Goal: Information Seeking & Learning: Learn about a topic

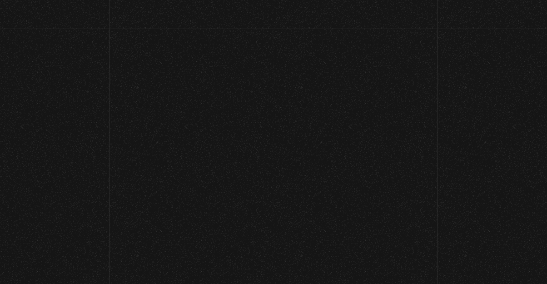
scroll to position [105, 0]
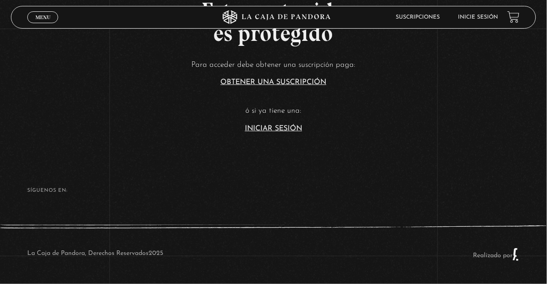
click at [285, 121] on section "Este contenido es protegido Para acceder debe obtener una suscripción paga: Obt…" at bounding box center [273, 42] width 547 height 227
click at [286, 125] on link "Iniciar Sesión" at bounding box center [273, 128] width 57 height 7
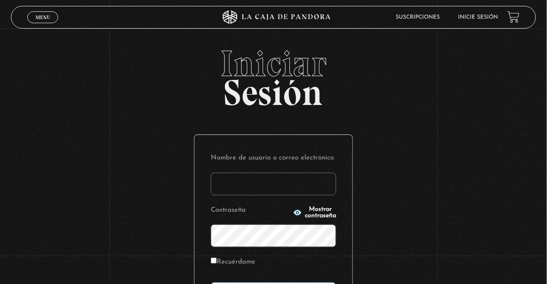
click at [268, 186] on input "Nombre de usuario o correo electrónico" at bounding box center [273, 184] width 125 height 23
type input "[EMAIL_ADDRESS][DOMAIN_NAME]"
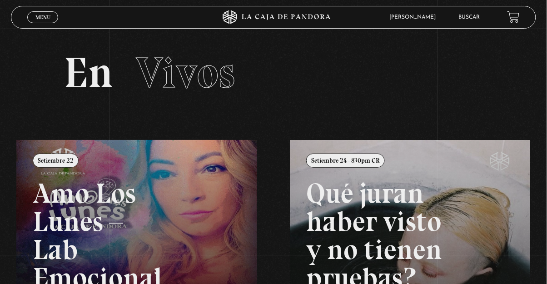
click at [43, 15] on span "Menu" at bounding box center [42, 17] width 15 height 5
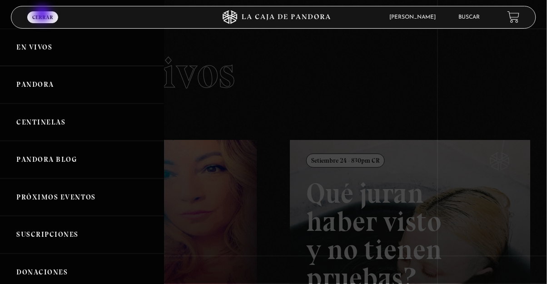
click at [117, 124] on link "Centinelas" at bounding box center [82, 123] width 164 height 38
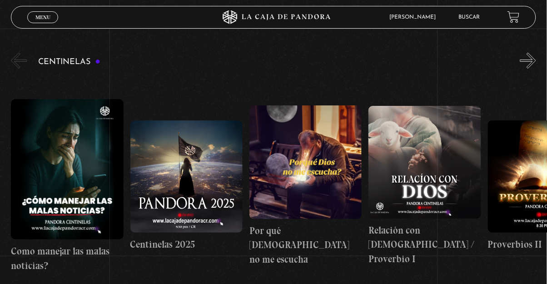
click at [47, 13] on link "Menu Cerrar" at bounding box center [42, 17] width 31 height 12
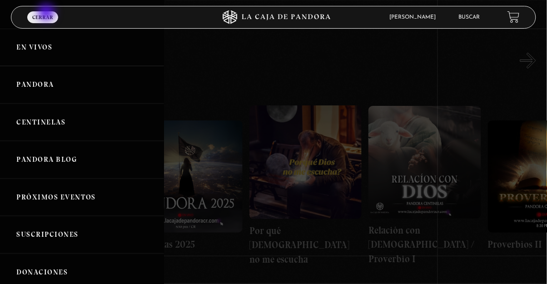
click at [122, 93] on link "Pandora" at bounding box center [82, 85] width 164 height 38
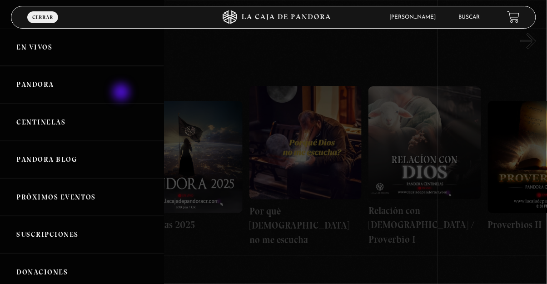
scroll to position [133, 0]
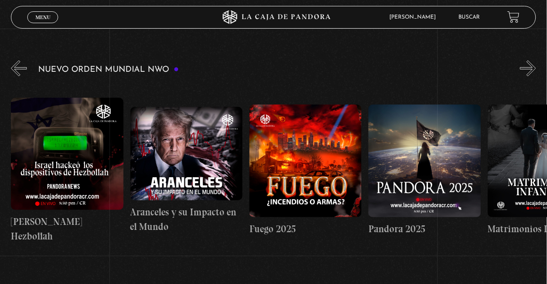
click at [47, 15] on span "Menu" at bounding box center [42, 17] width 15 height 5
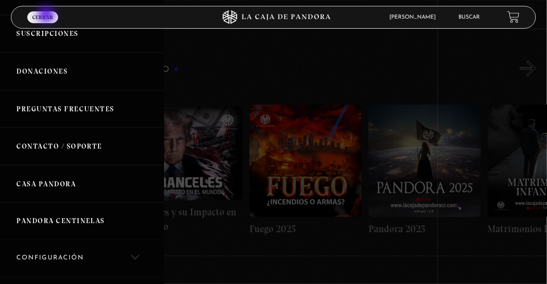
click at [144, 186] on link "Casa Pandora" at bounding box center [82, 185] width 164 height 38
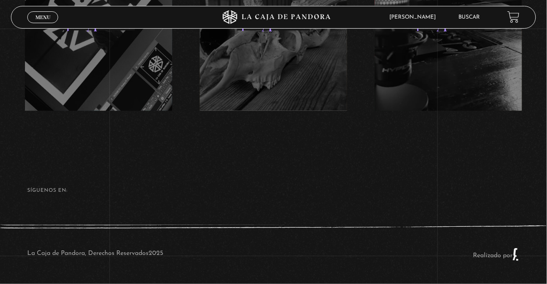
scroll to position [1610, 0]
click at [42, 17] on span "Menu" at bounding box center [42, 17] width 15 height 5
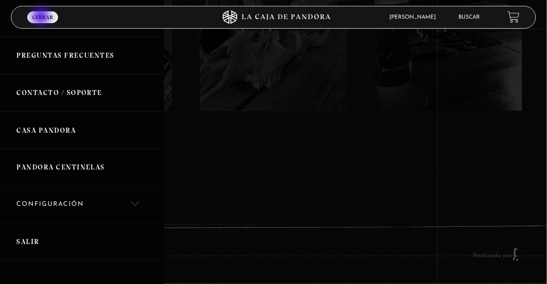
scroll to position [258, 0]
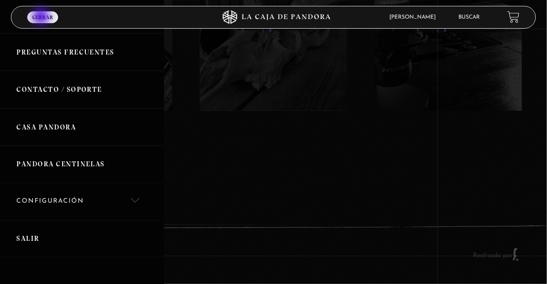
click at [109, 169] on link "Pandora Centinelas" at bounding box center [82, 165] width 164 height 38
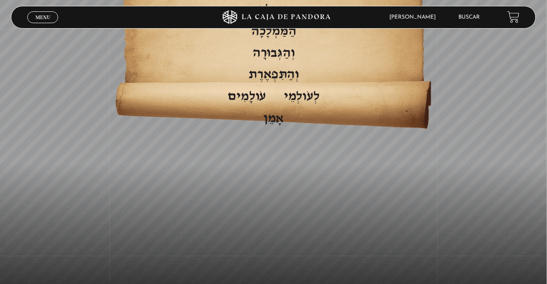
scroll to position [2056, 0]
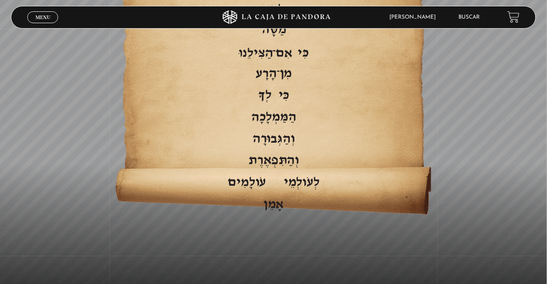
click at [46, 16] on span "Menu" at bounding box center [42, 17] width 15 height 5
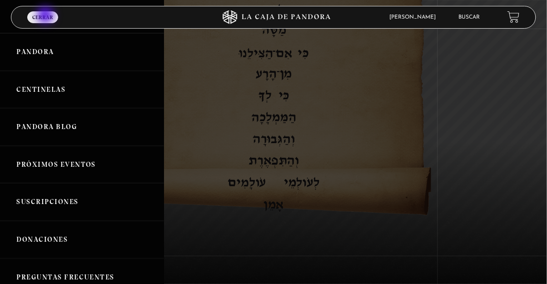
scroll to position [0, 0]
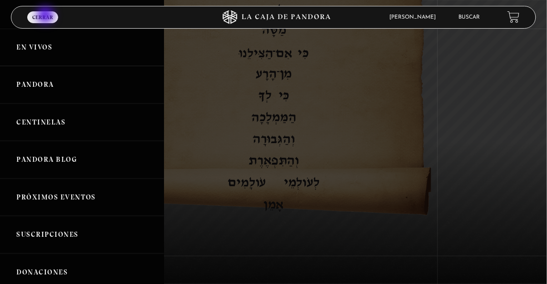
click at [122, 167] on link "Pandora Blog" at bounding box center [82, 160] width 164 height 38
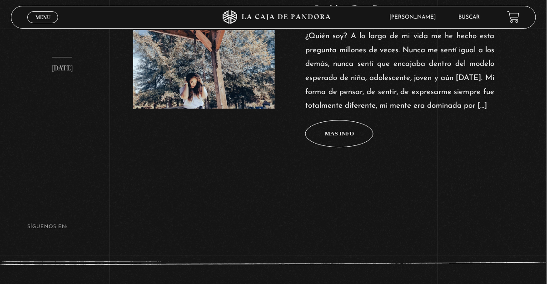
scroll to position [475, 0]
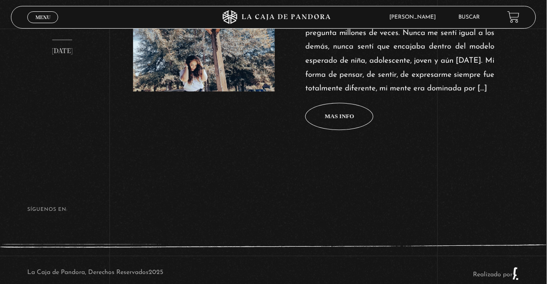
click at [49, 17] on span "Menu" at bounding box center [42, 17] width 15 height 5
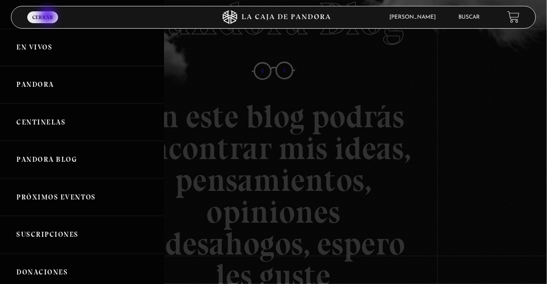
scroll to position [0, 0]
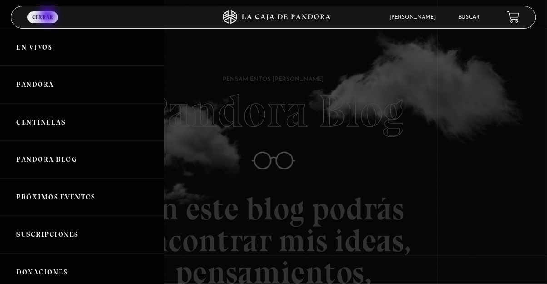
click at [110, 92] on link "Pandora" at bounding box center [82, 85] width 164 height 38
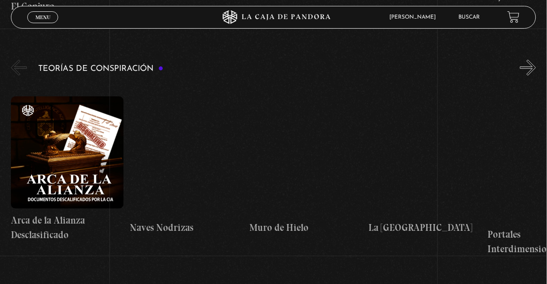
scroll to position [1281, 0]
